Goal: Task Accomplishment & Management: Use online tool/utility

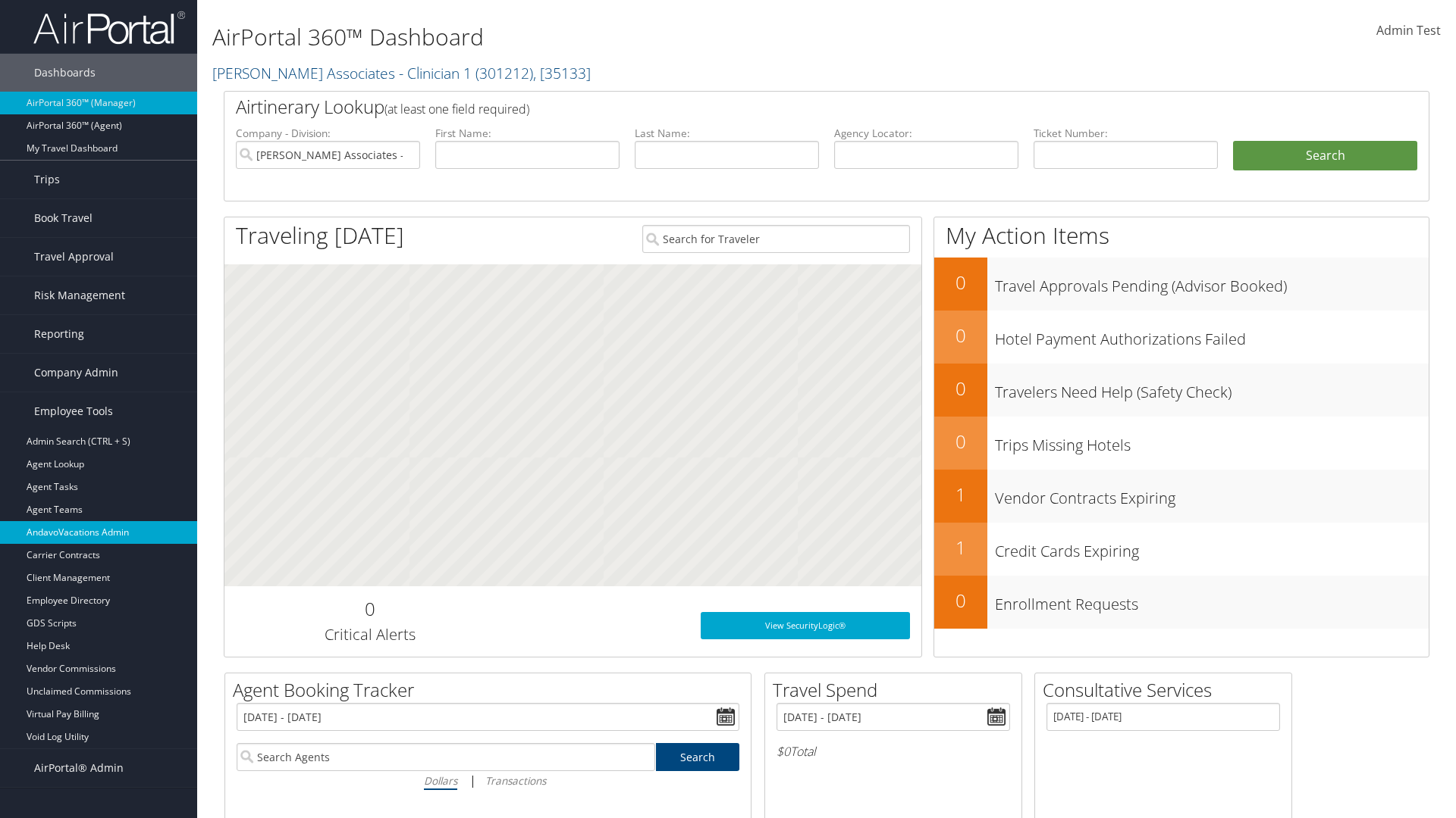
click at [99, 533] on link "AndavoVacations Admin" at bounding box center [99, 532] width 197 height 22
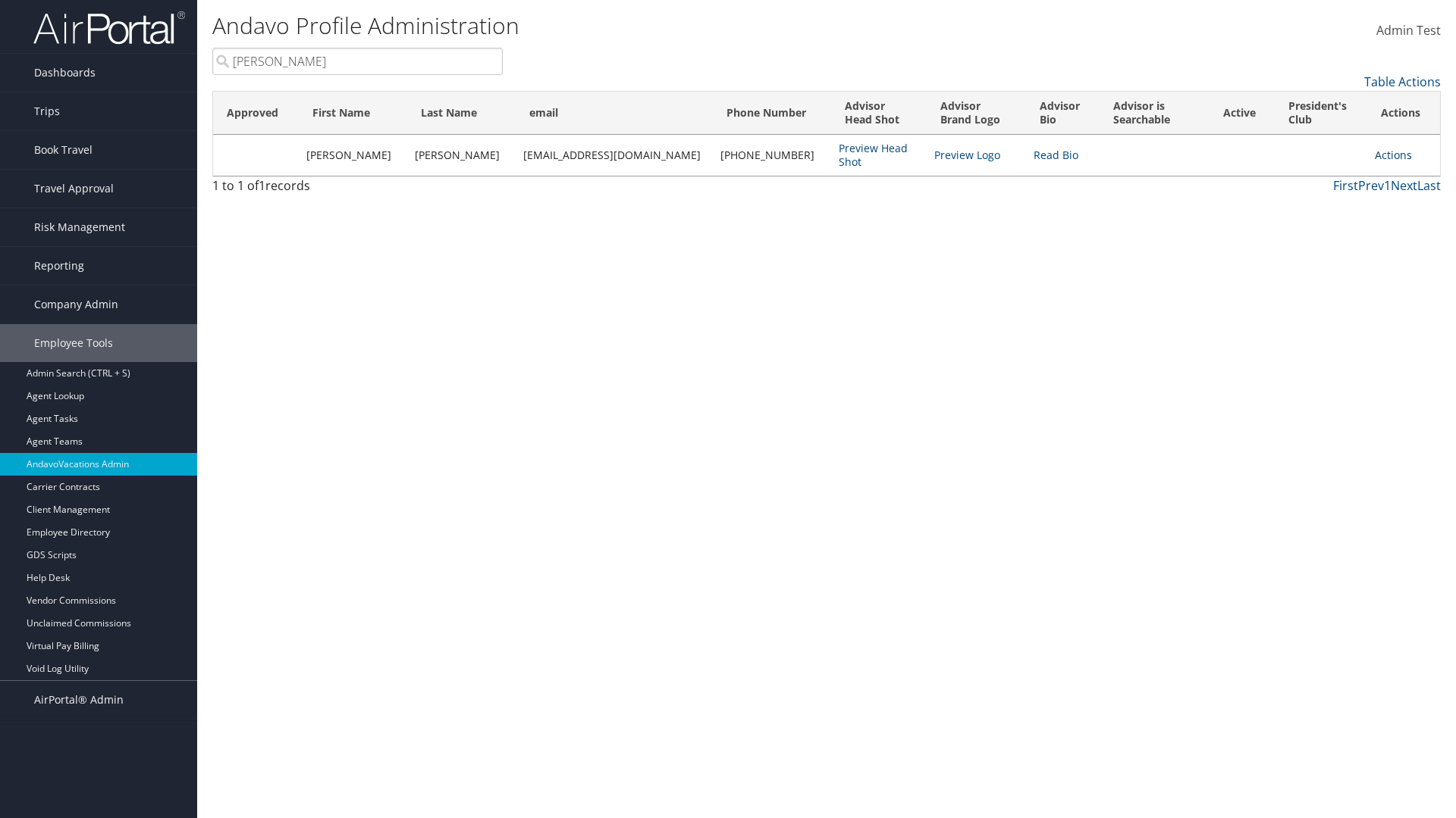
type input "Stephanie"
click at [1386, 154] on link "Actions" at bounding box center [1393, 155] width 37 height 14
click at [1317, 280] on link "Add to President's Club" at bounding box center [1317, 280] width 165 height 26
